Goal: Task Accomplishment & Management: Manage account settings

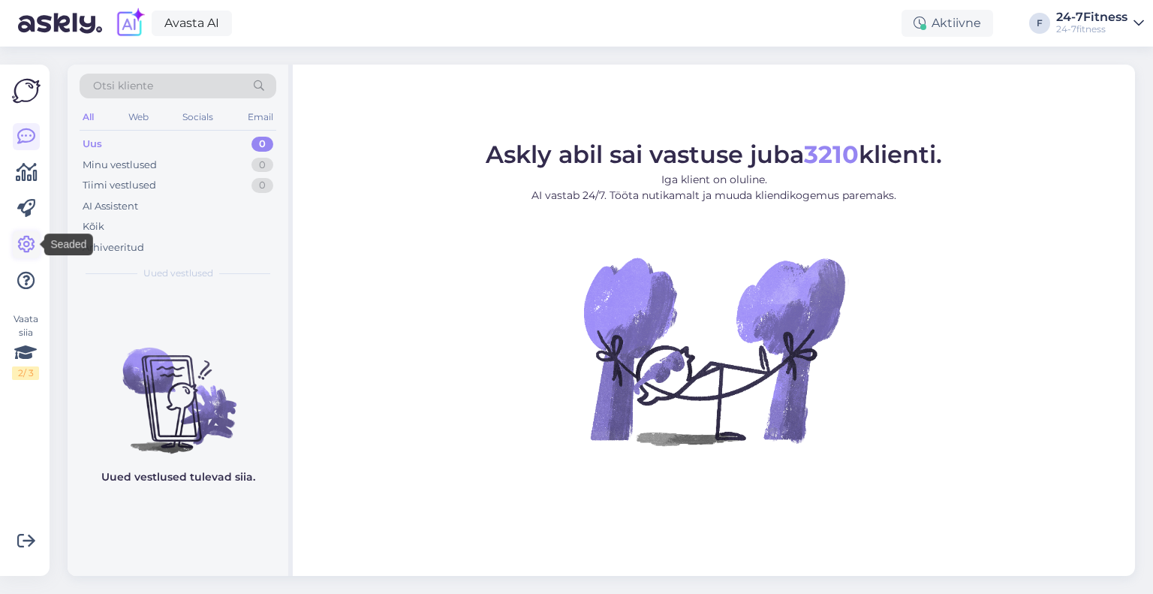
click at [22, 243] on icon at bounding box center [26, 245] width 18 height 18
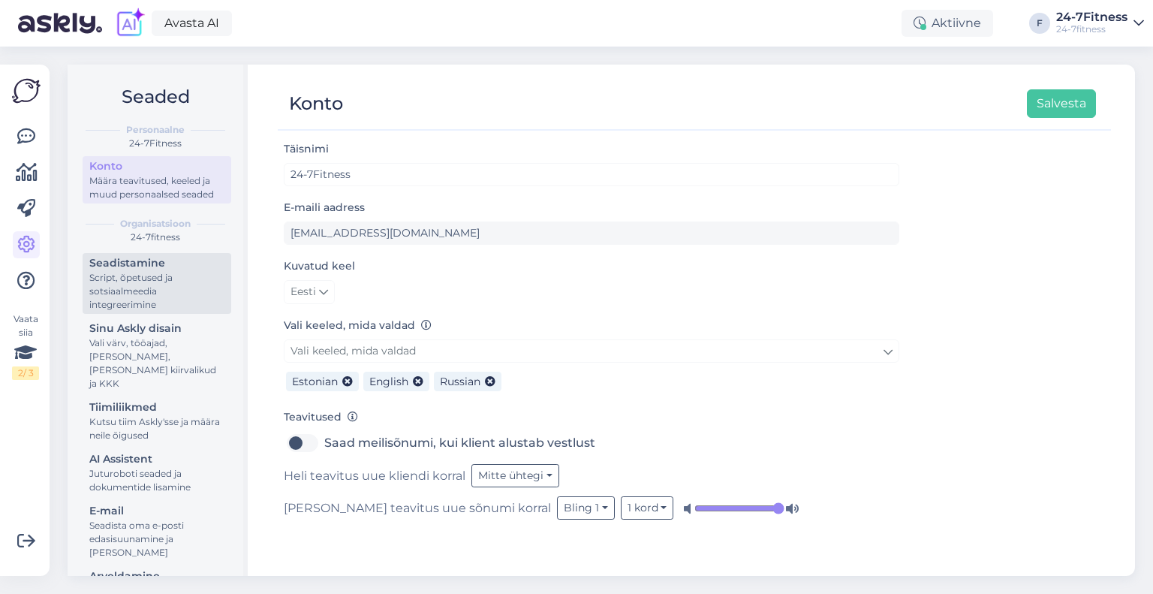
click at [153, 285] on div "Script, õpetused ja sotsiaalmeedia integreerimine" at bounding box center [156, 291] width 135 height 41
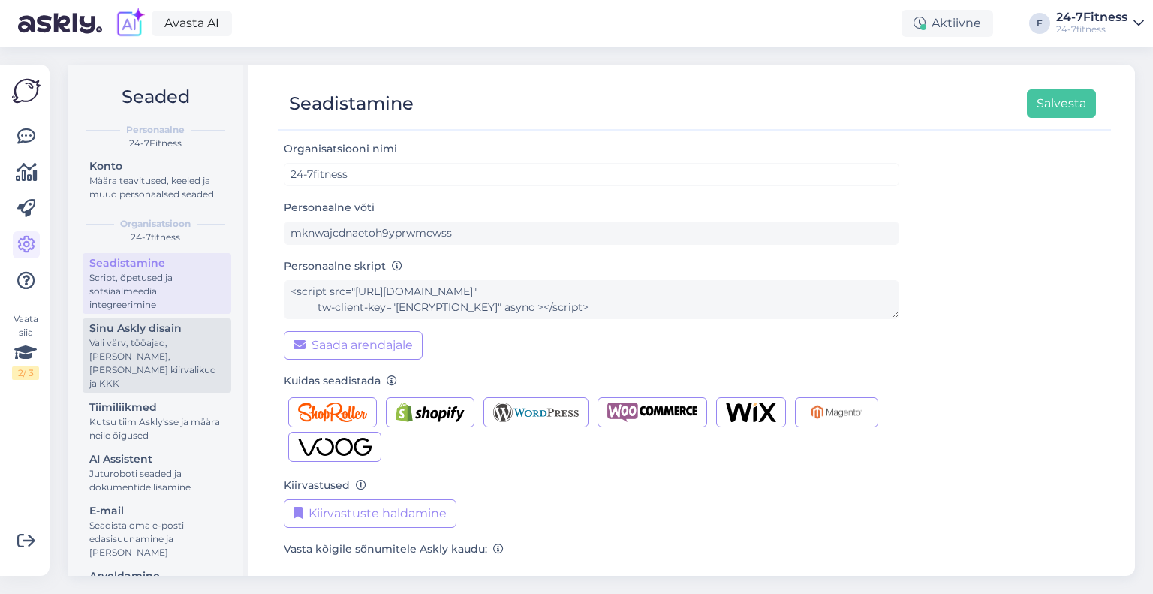
click at [141, 367] on div "Vali värv, tööajad, [PERSON_NAME], [PERSON_NAME] kiirvalikud ja KKK" at bounding box center [156, 363] width 135 height 54
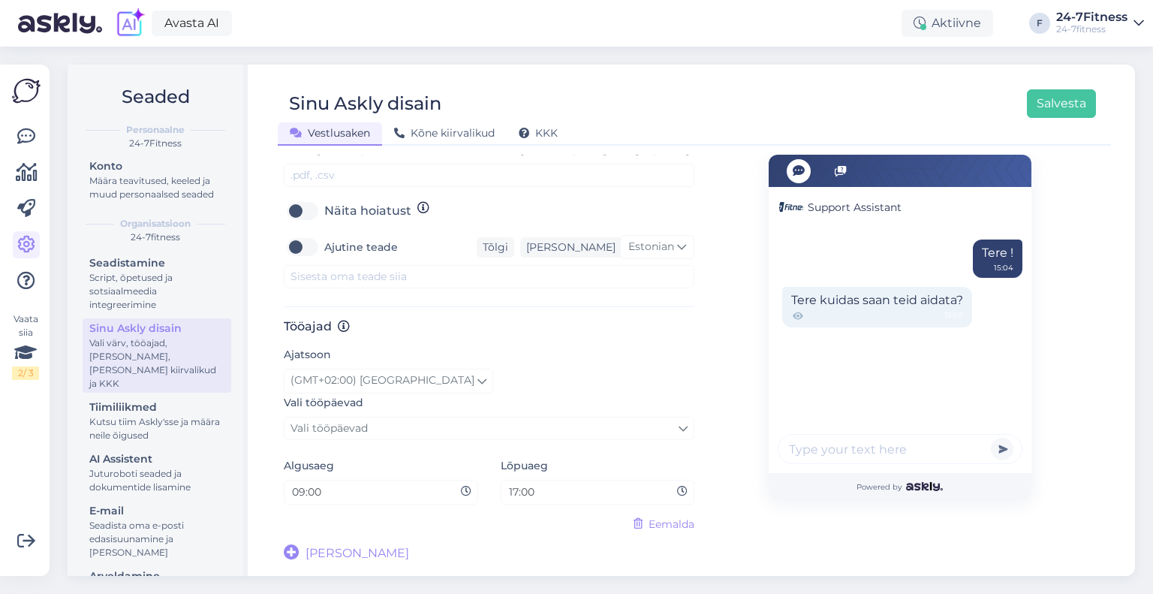
scroll to position [691, 0]
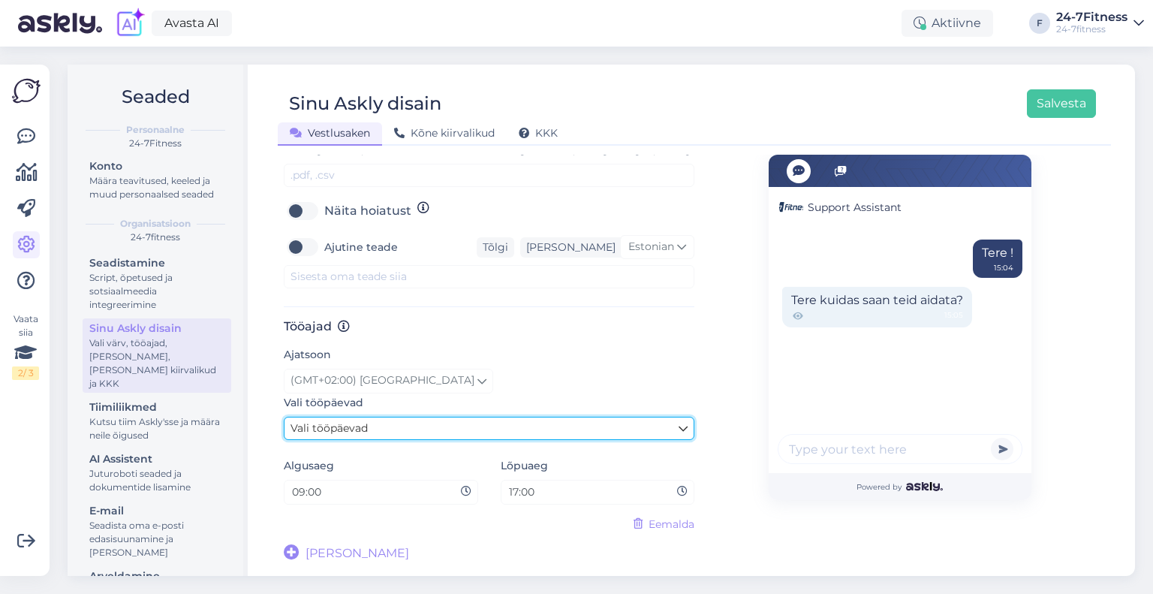
click at [389, 423] on link "Vali tööpäevad" at bounding box center [489, 428] width 411 height 23
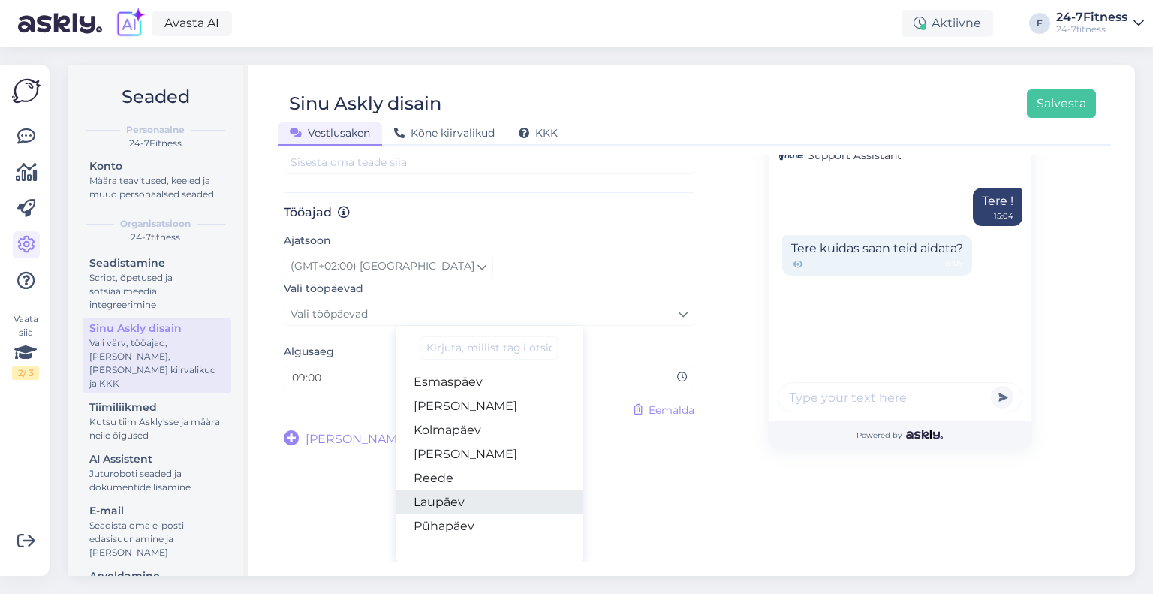
scroll to position [805, 0]
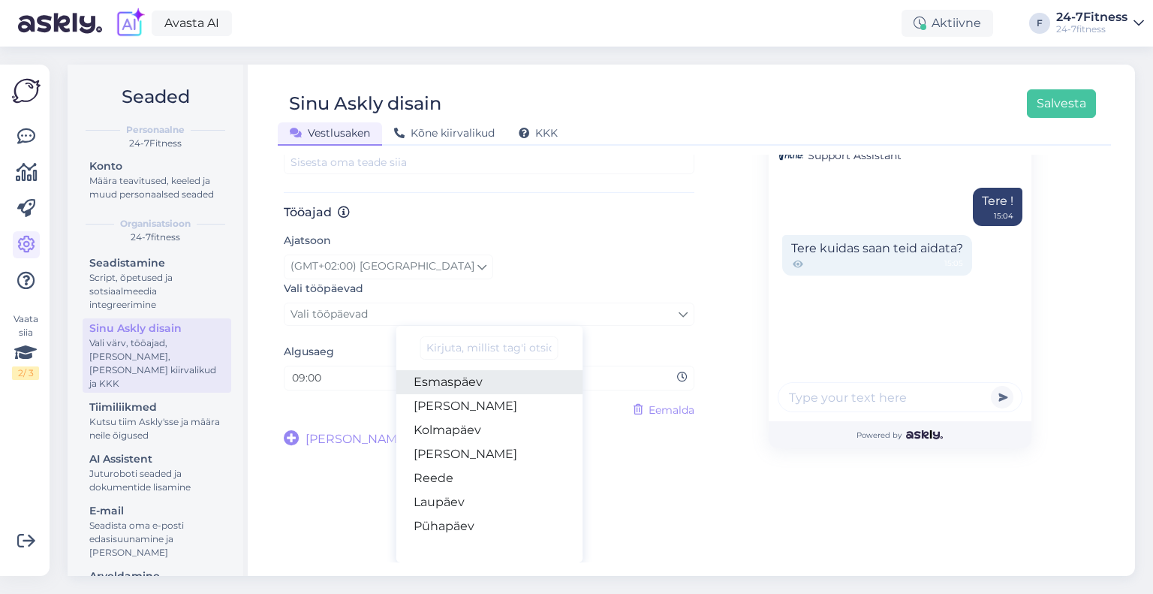
click at [470, 393] on link "Esmaspäev" at bounding box center [489, 382] width 187 height 24
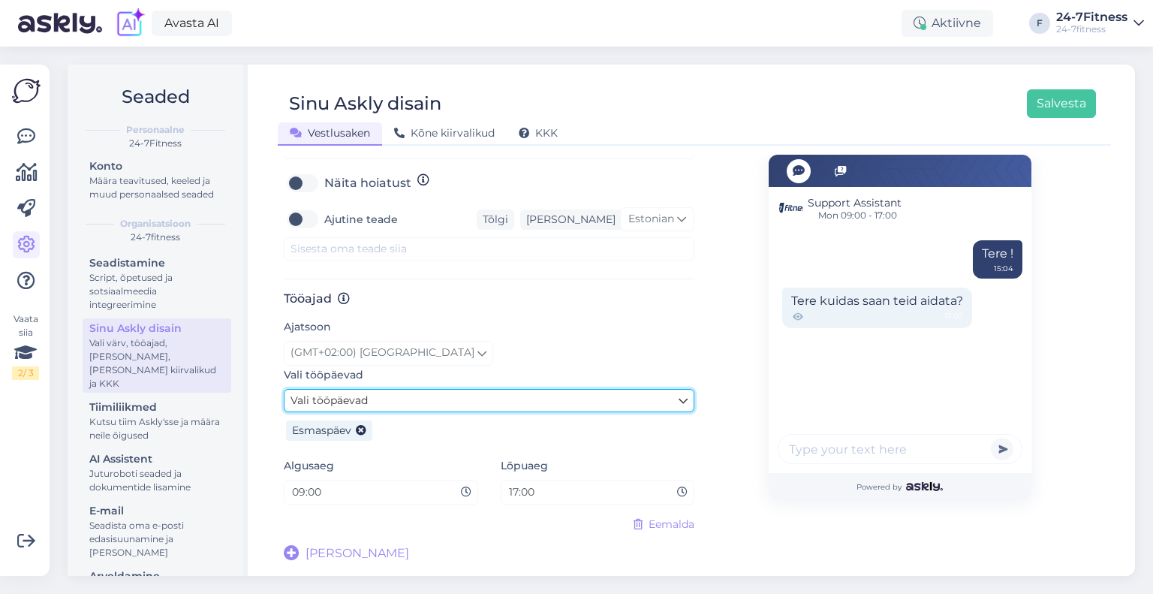
scroll to position [719, 0]
click at [470, 393] on link "Vali tööpäevad" at bounding box center [489, 400] width 411 height 23
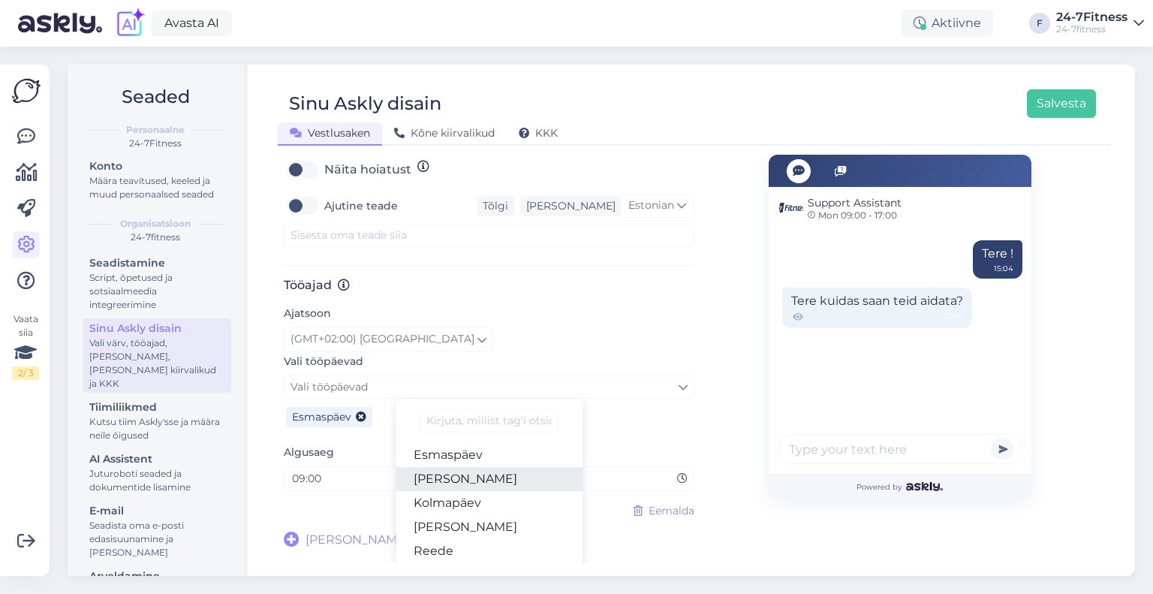
click at [475, 491] on link "[PERSON_NAME]" at bounding box center [489, 479] width 187 height 24
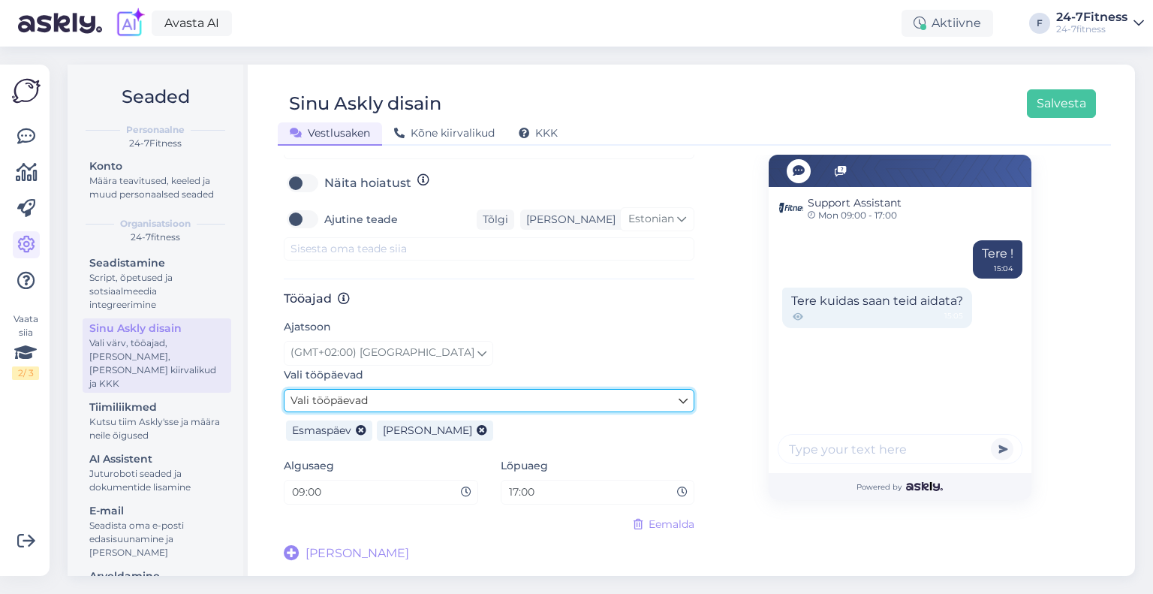
click at [460, 402] on link "Vali tööpäevad" at bounding box center [489, 400] width 411 height 23
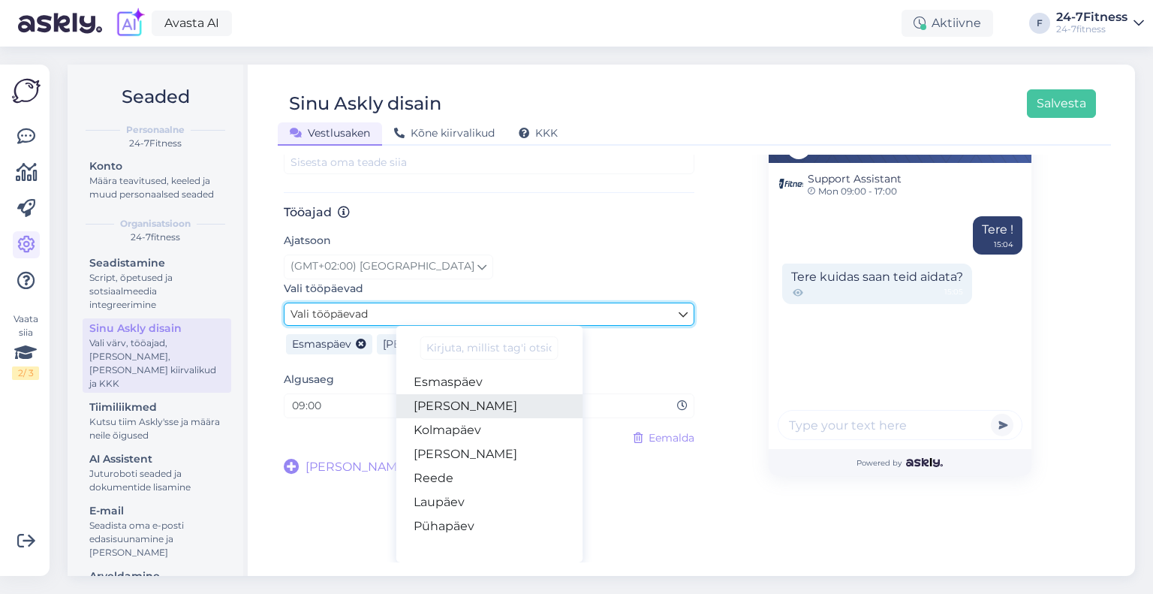
scroll to position [805, 0]
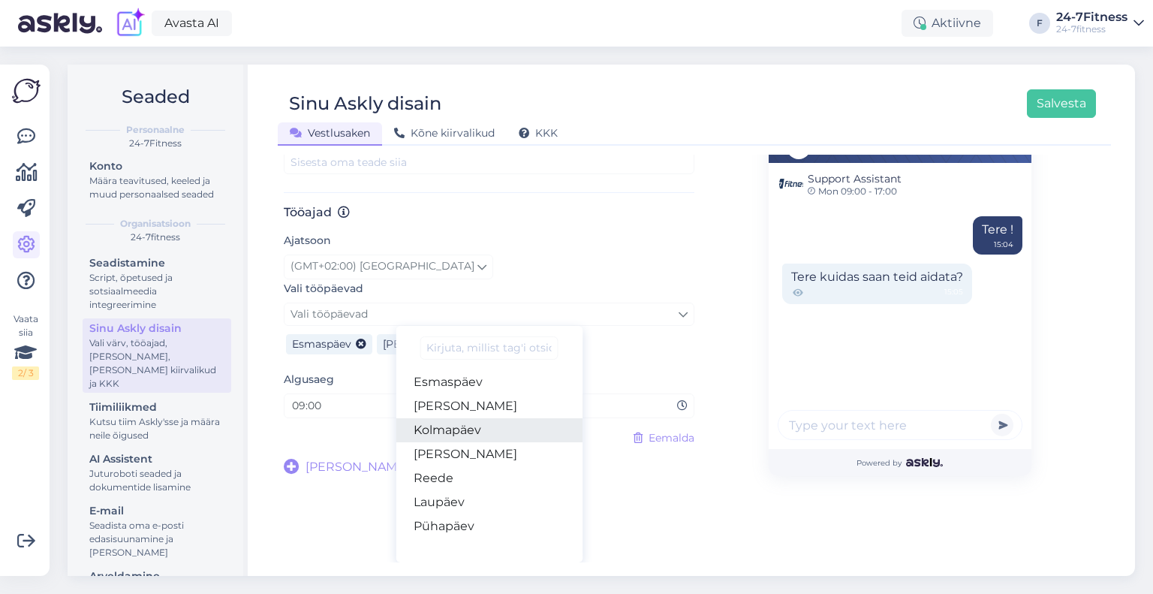
click at [474, 434] on link "Kolmapäev" at bounding box center [489, 430] width 187 height 24
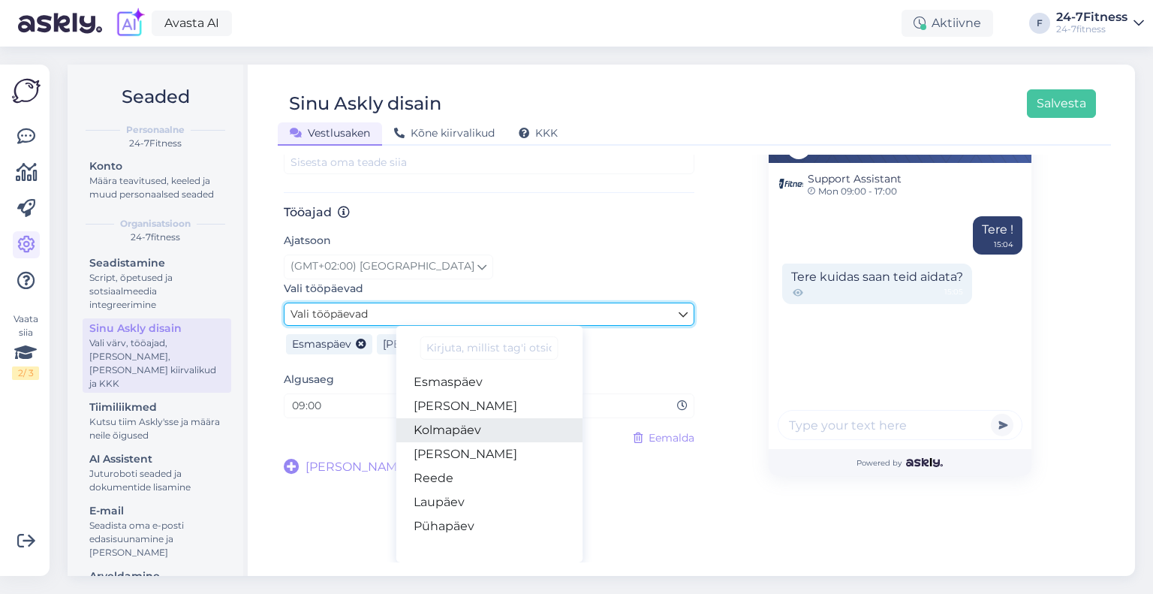
scroll to position [719, 0]
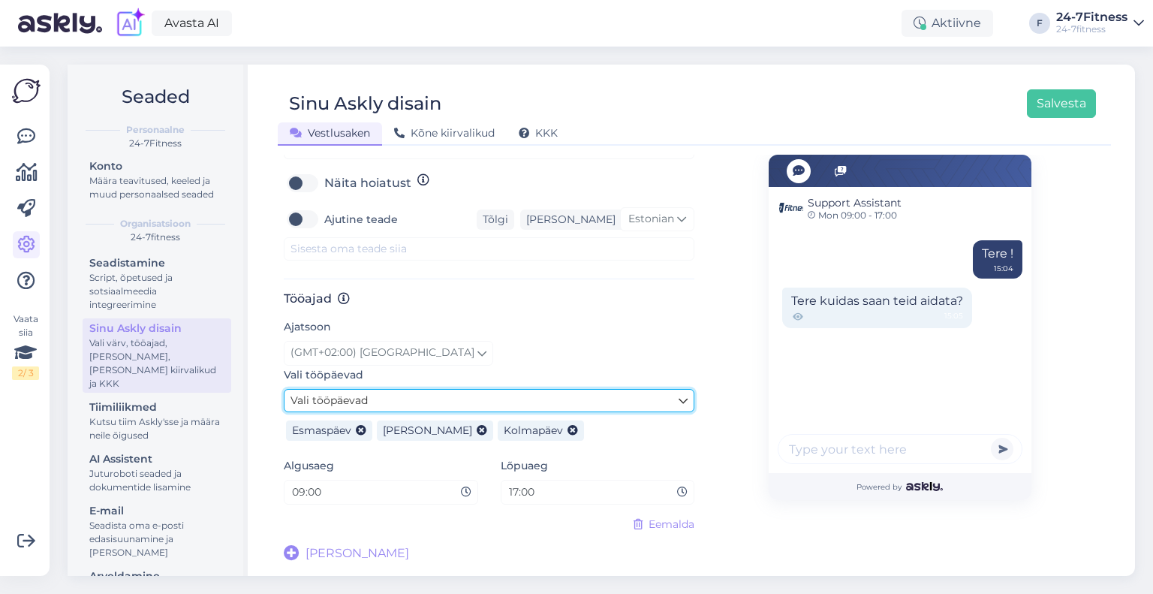
click at [463, 402] on link "Vali tööpäevad" at bounding box center [489, 400] width 411 height 23
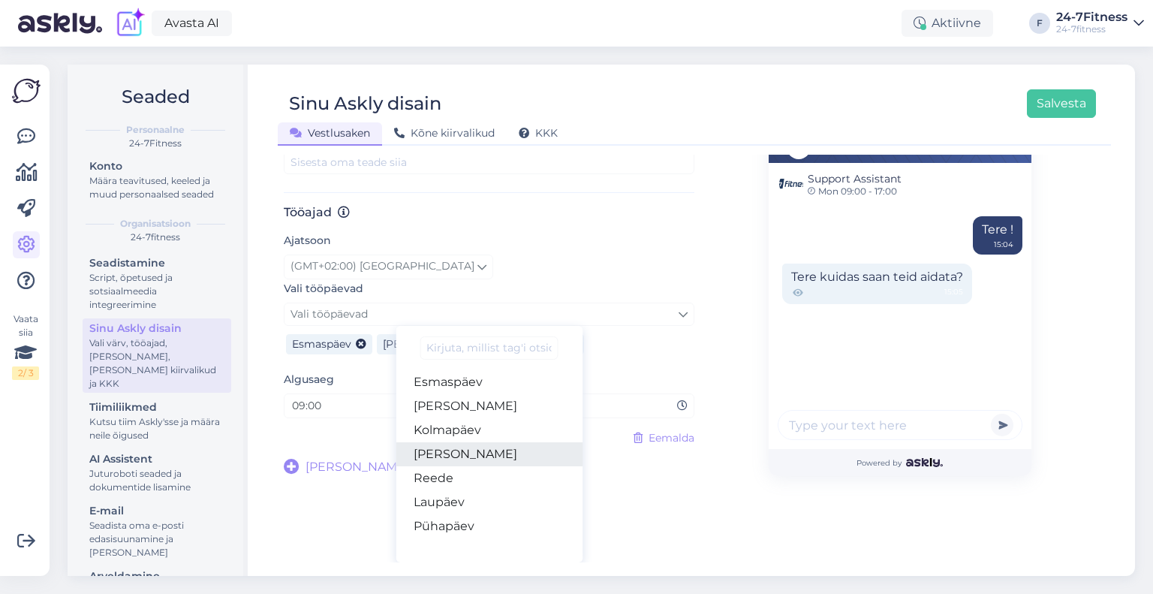
click at [469, 459] on link "[PERSON_NAME]" at bounding box center [489, 454] width 187 height 24
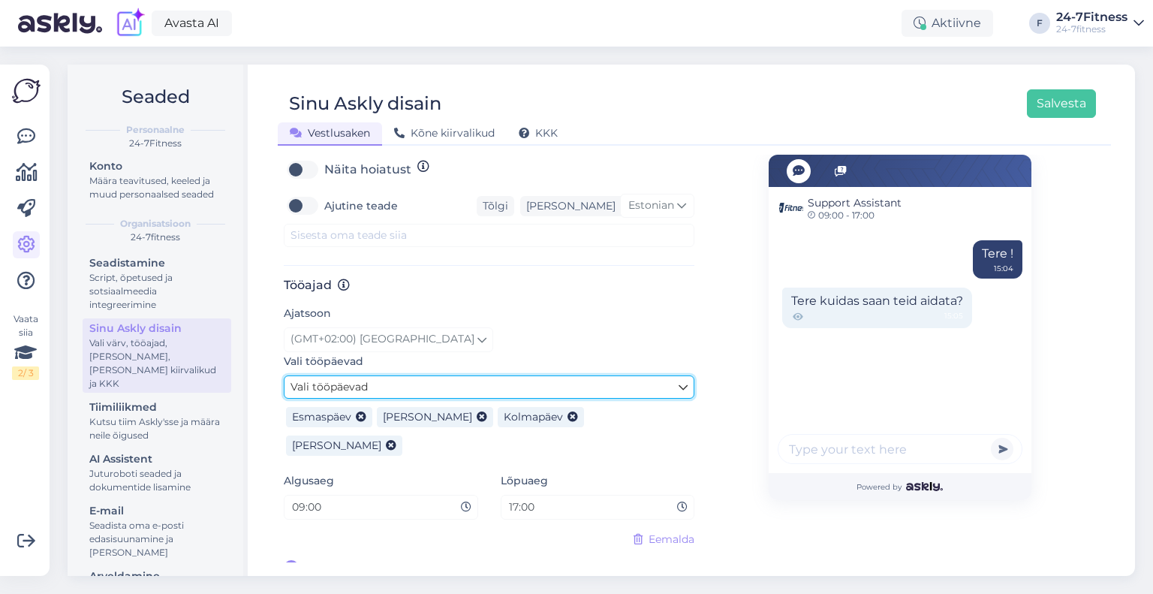
click at [468, 396] on link "Vali tööpäevad" at bounding box center [489, 386] width 411 height 23
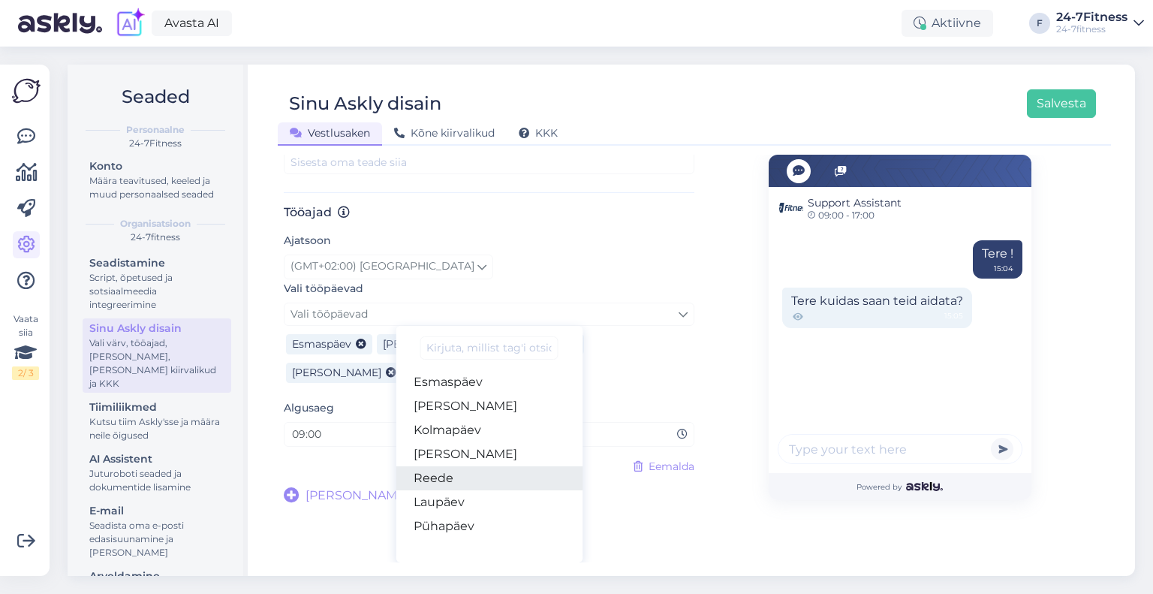
click at [488, 479] on link "Reede" at bounding box center [489, 478] width 187 height 24
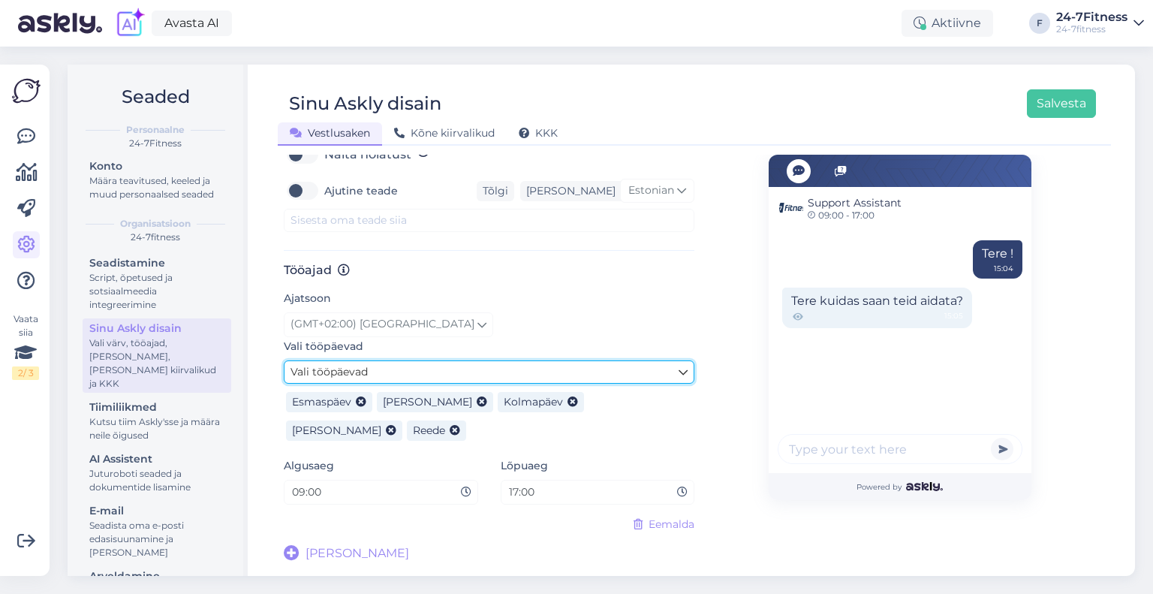
scroll to position [748, 0]
click at [454, 370] on link "Vali tööpäevad" at bounding box center [489, 371] width 411 height 23
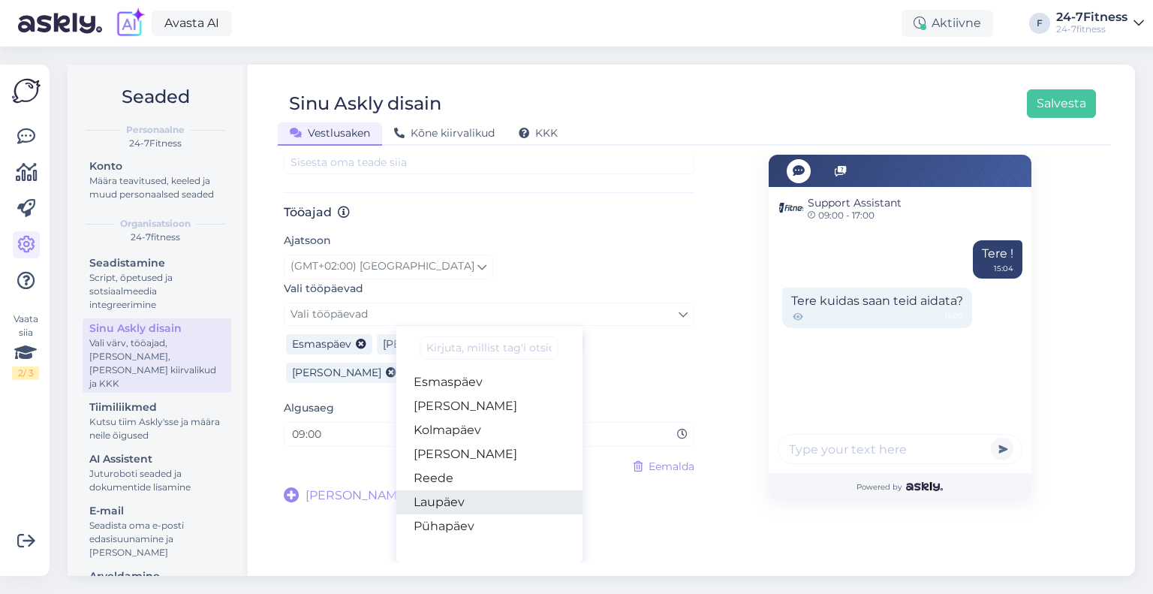
click at [474, 509] on link "Laupäev" at bounding box center [489, 502] width 187 height 24
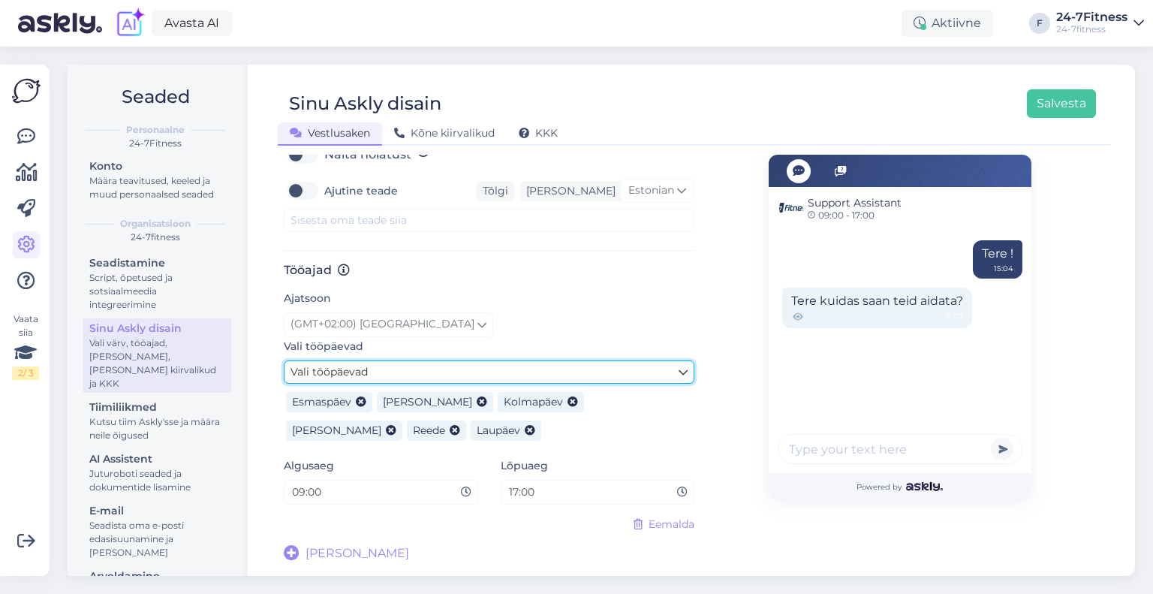
click at [418, 367] on link "Vali tööpäevad" at bounding box center [489, 371] width 411 height 23
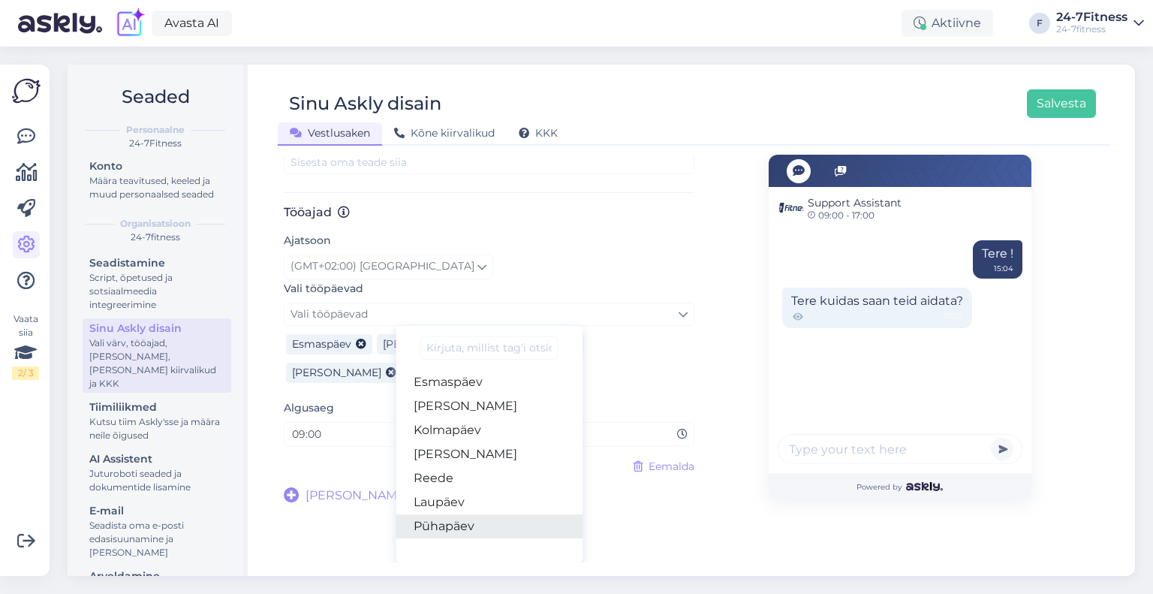
click at [479, 522] on link "Pühapäev" at bounding box center [489, 526] width 187 height 24
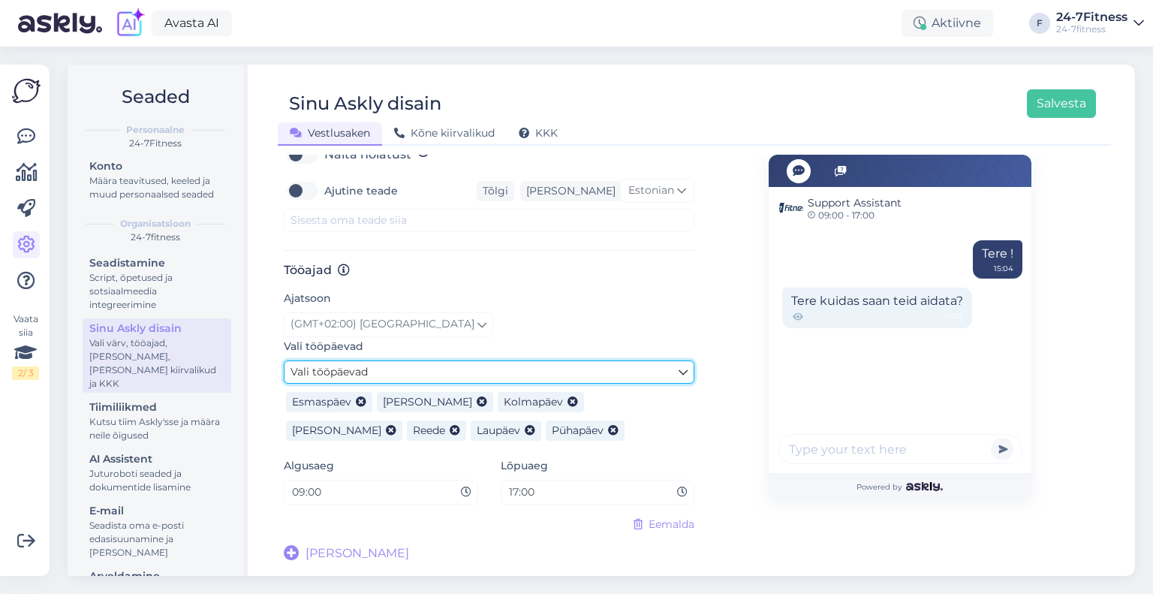
click at [405, 366] on link "Vali tööpäevad" at bounding box center [489, 371] width 411 height 23
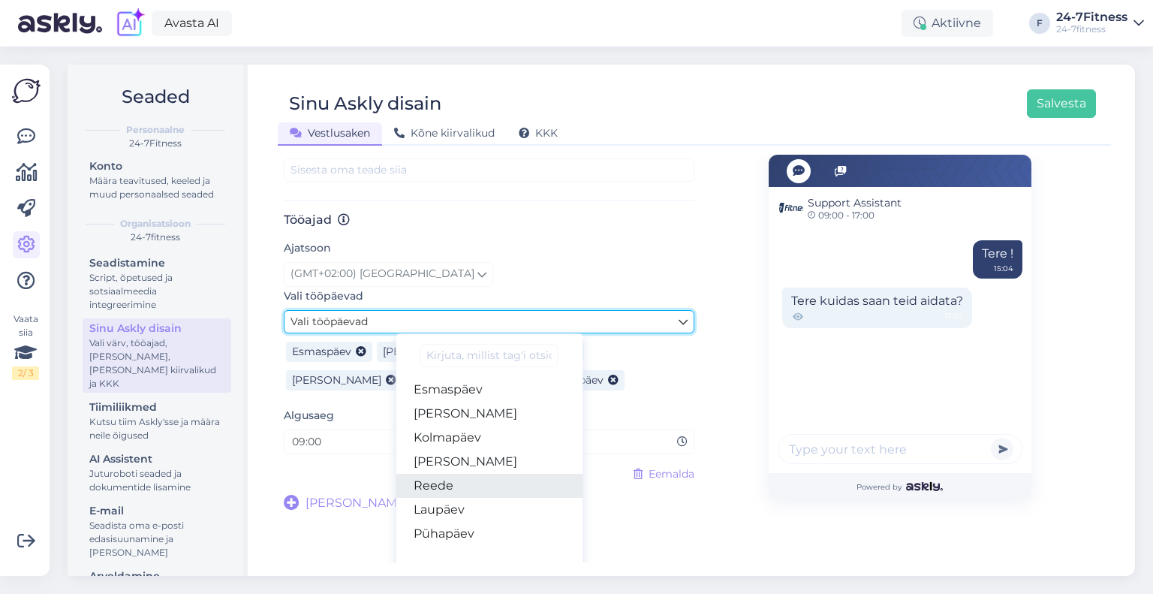
scroll to position [805, 0]
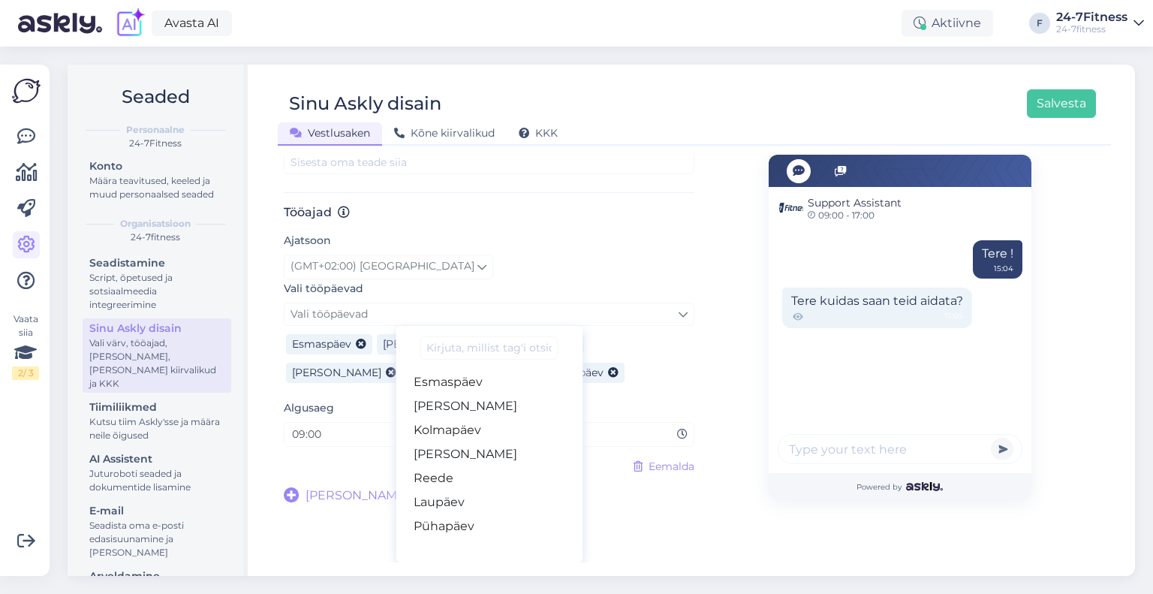
click at [339, 436] on input "09:00" at bounding box center [376, 434] width 170 height 17
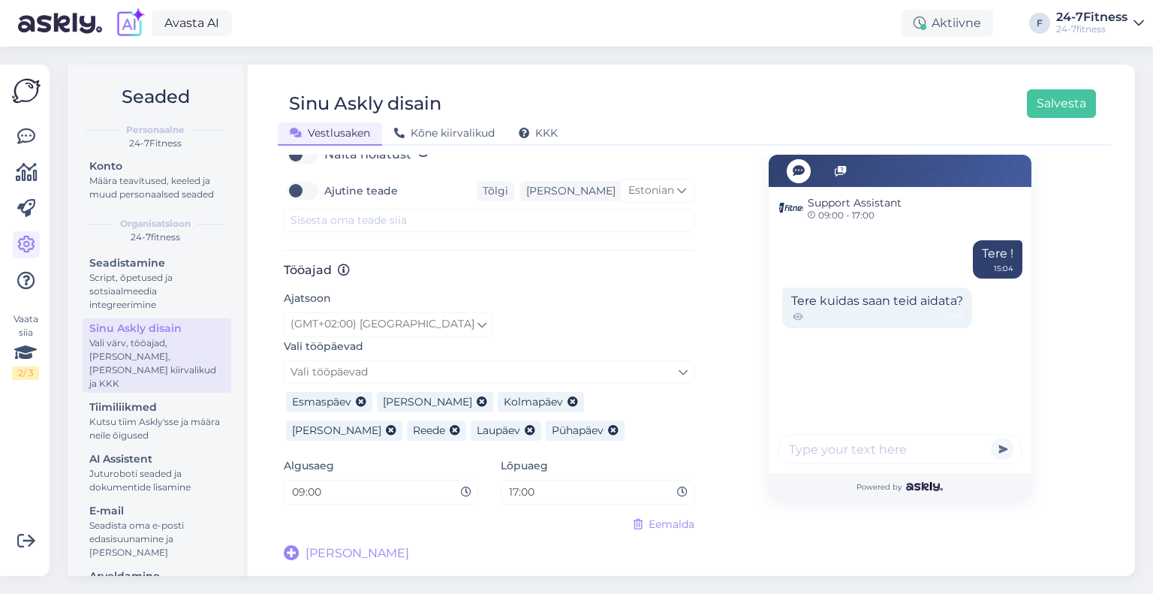
click at [541, 492] on input "17:00" at bounding box center [593, 492] width 170 height 17
drag, startPoint x: 633, startPoint y: 492, endPoint x: 505, endPoint y: 492, distance: 128.4
click at [485, 493] on div "Algusaeg 09:00 Lõpuaeg 17:00" at bounding box center [489, 487] width 433 height 60
click at [508, 492] on input "17:00" at bounding box center [593, 492] width 170 height 17
click at [514, 491] on input "17:00" at bounding box center [593, 492] width 170 height 17
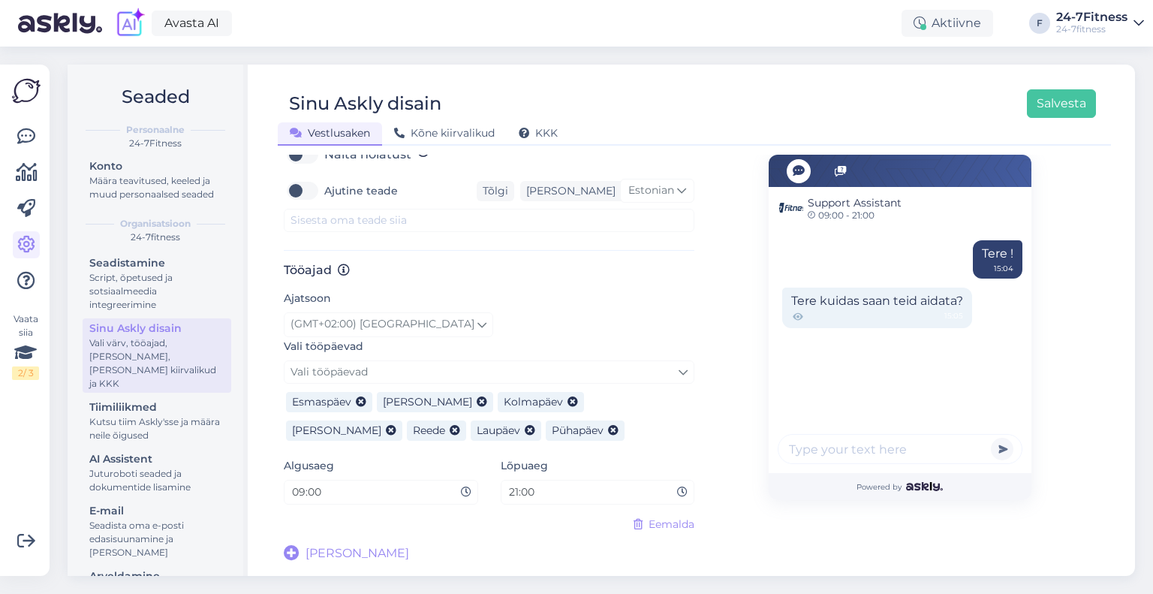
type input "21:00"
click at [604, 457] on div "Lõpuaeg 21:00" at bounding box center [598, 481] width 194 height 48
click at [504, 309] on div "Ajatsoon (GMT+02:00) [GEOGRAPHIC_DATA]" at bounding box center [489, 312] width 411 height 47
click at [482, 312] on div "(GMT+02:00) [GEOGRAPHIC_DATA]" at bounding box center [489, 324] width 411 height 24
click at [1060, 98] on button "Salvesta" at bounding box center [1061, 103] width 69 height 29
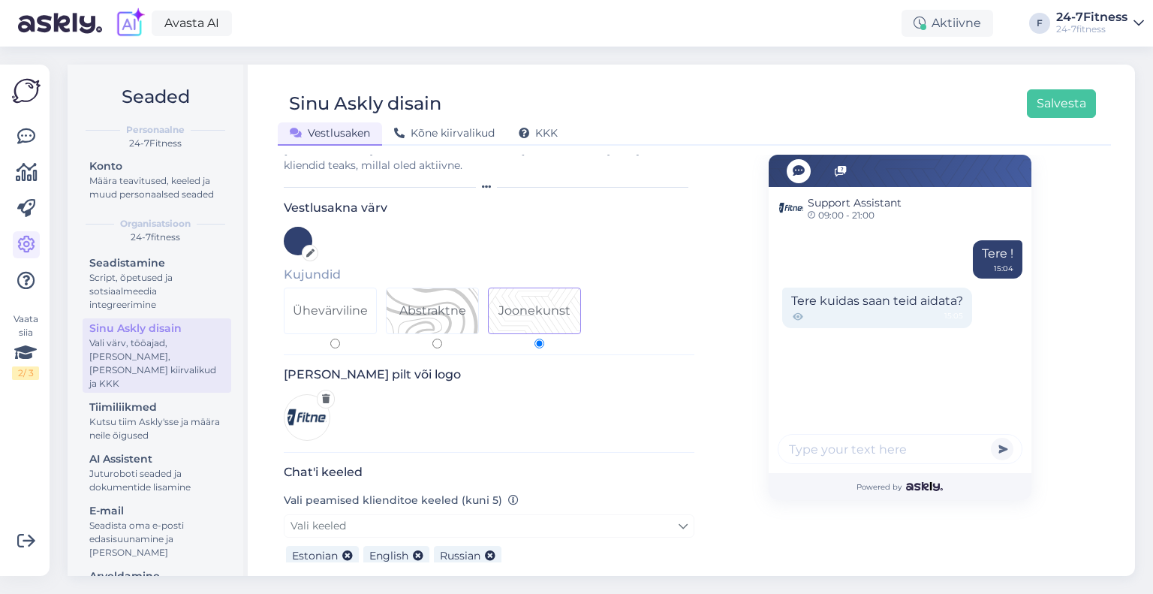
scroll to position [0, 0]
